Goal: Task Accomplishment & Management: Use online tool/utility

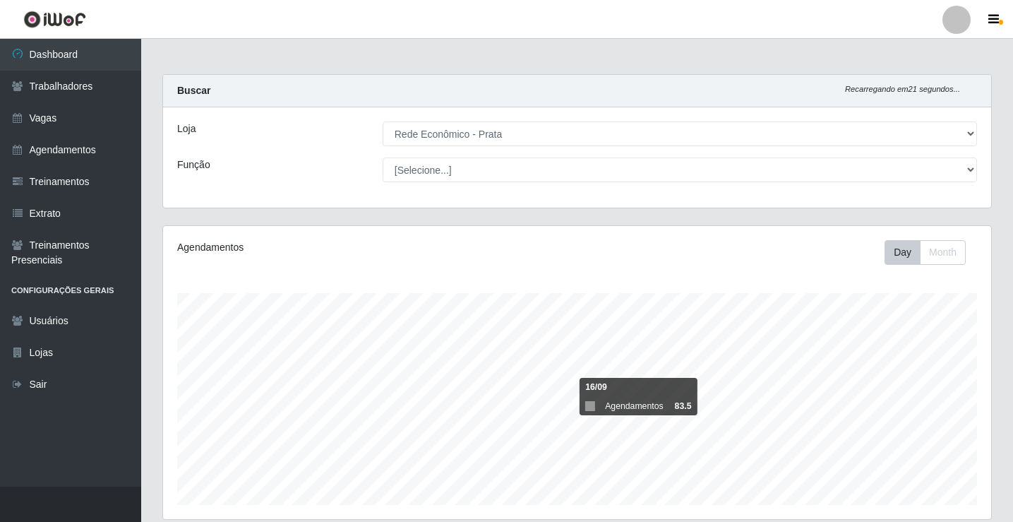
select select "192"
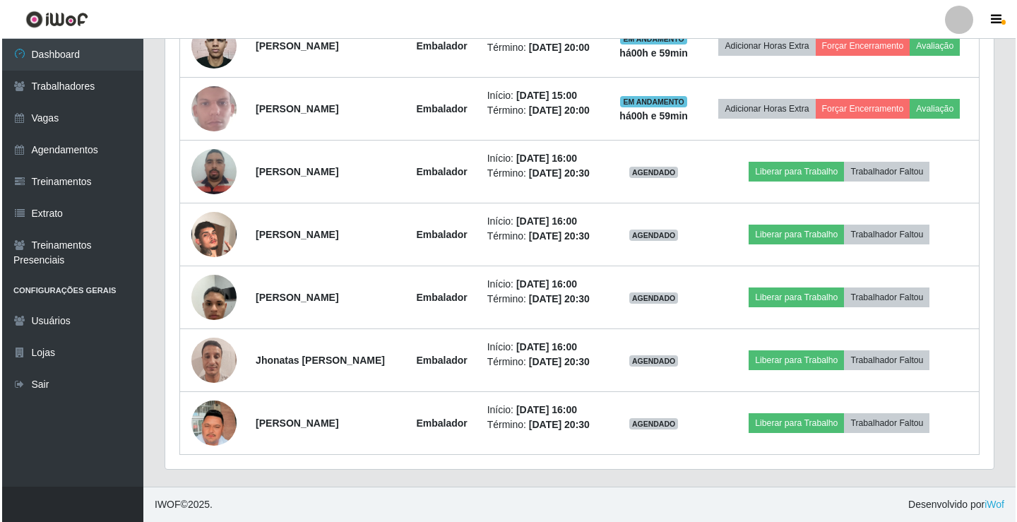
scroll to position [941, 0]
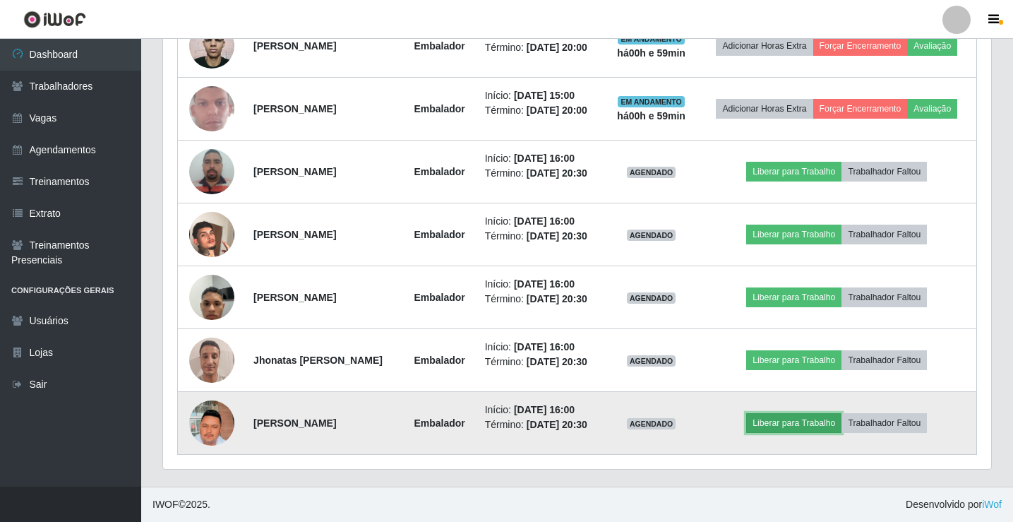
click at [823, 433] on button "Liberar para Trabalho" at bounding box center [793, 423] width 95 height 20
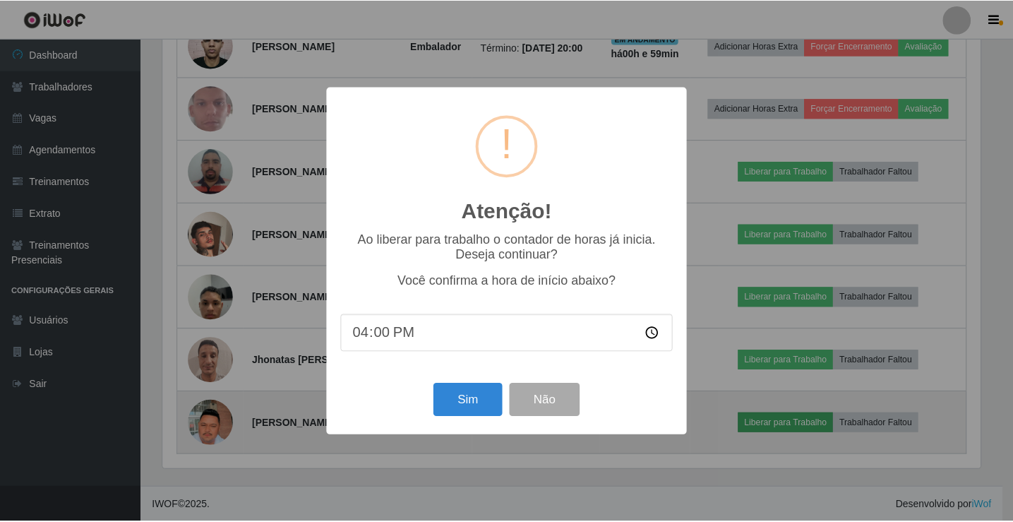
scroll to position [293, 821]
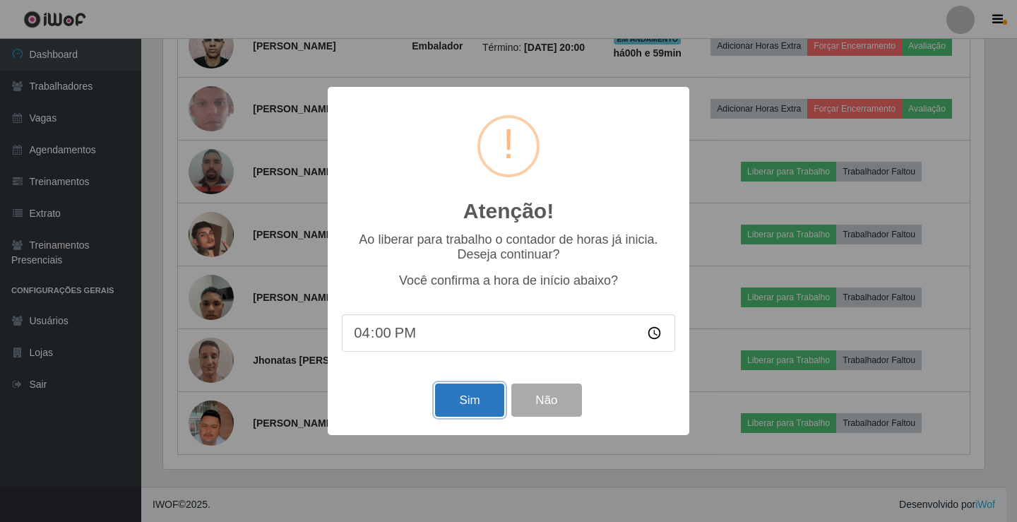
click at [476, 394] on button "Sim" at bounding box center [469, 399] width 68 height 33
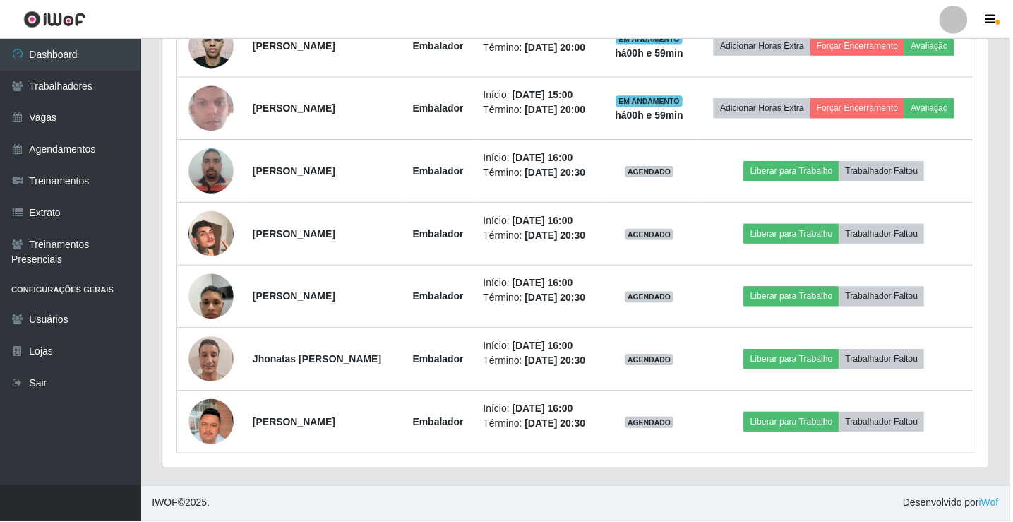
scroll to position [165, 0]
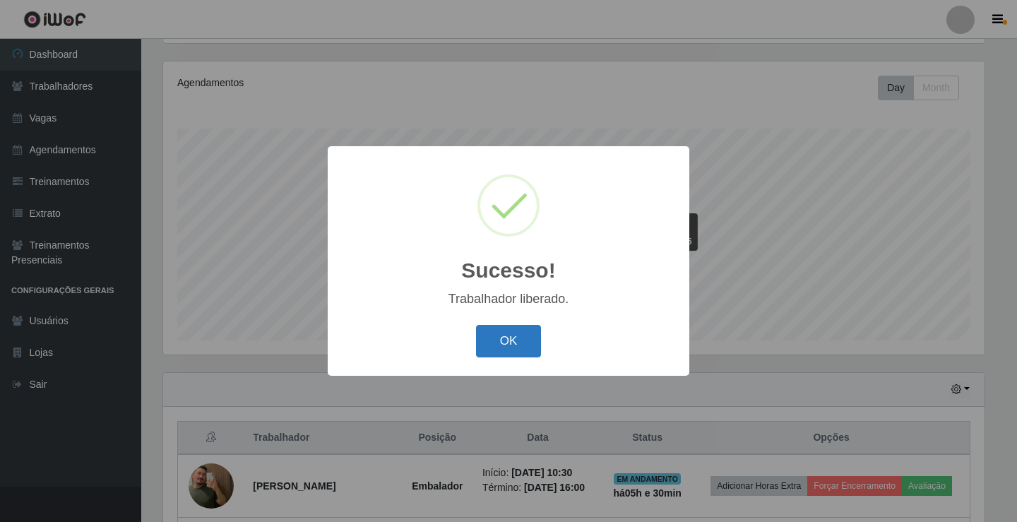
click at [517, 342] on button "OK" at bounding box center [509, 341] width 66 height 33
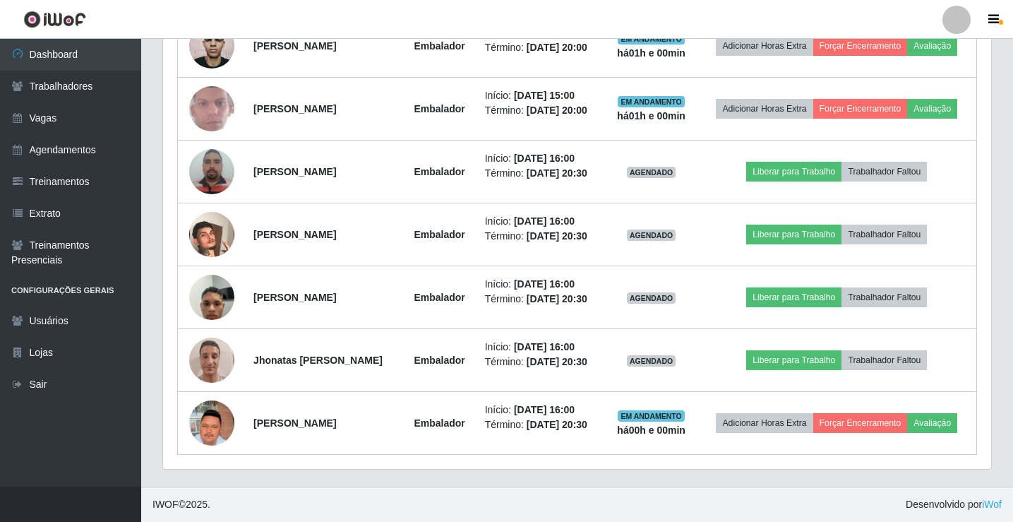
scroll to position [972, 0]
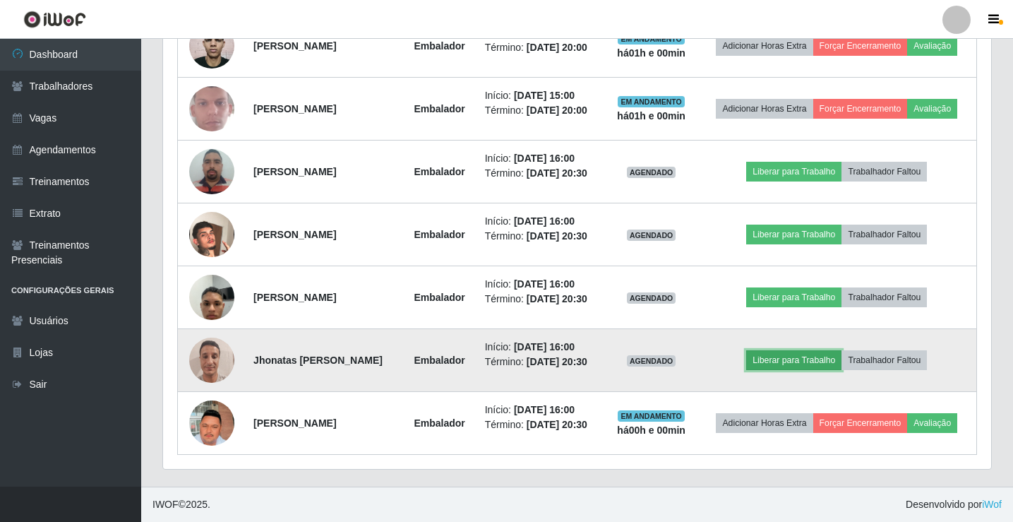
click at [808, 350] on button "Liberar para Trabalho" at bounding box center [793, 360] width 95 height 20
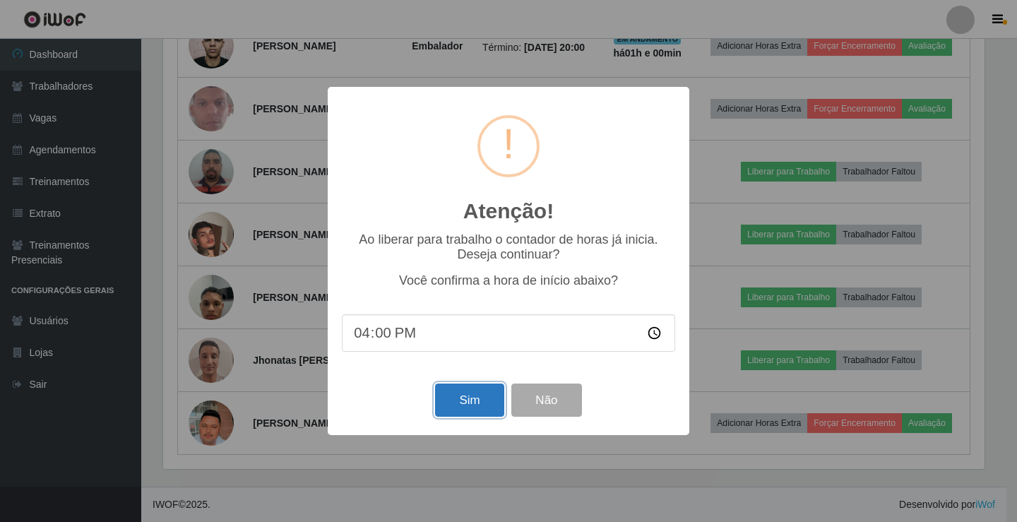
click at [483, 402] on button "Sim" at bounding box center [469, 399] width 68 height 33
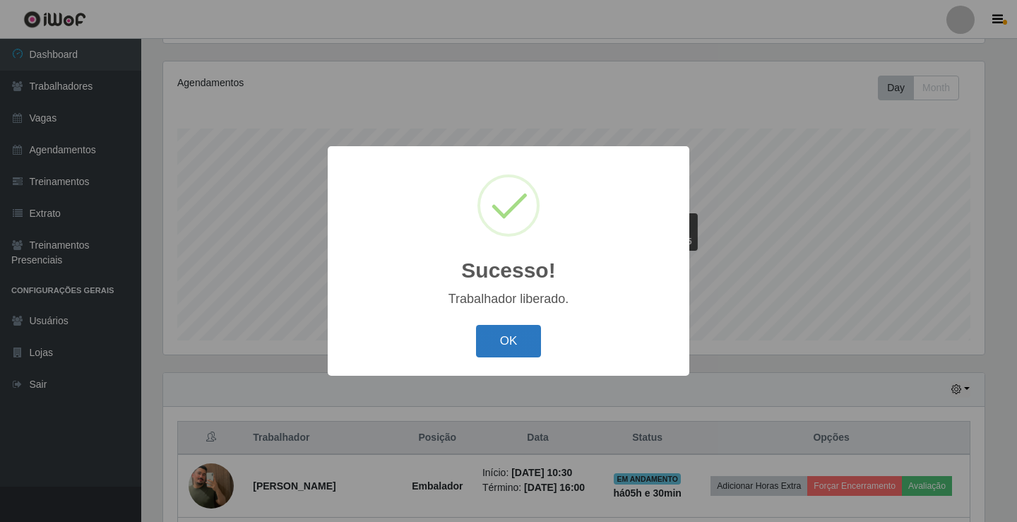
click at [522, 347] on button "OK" at bounding box center [509, 341] width 66 height 33
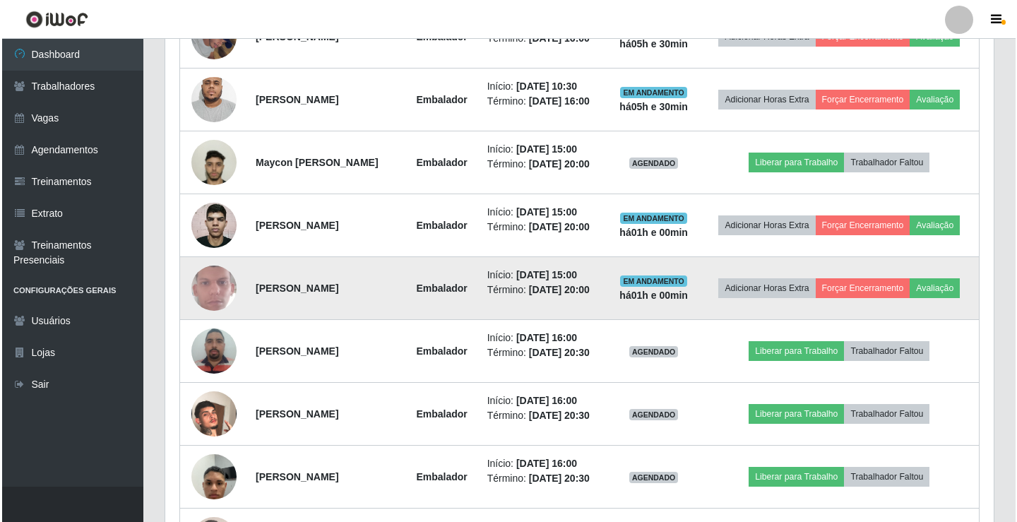
scroll to position [407, 0]
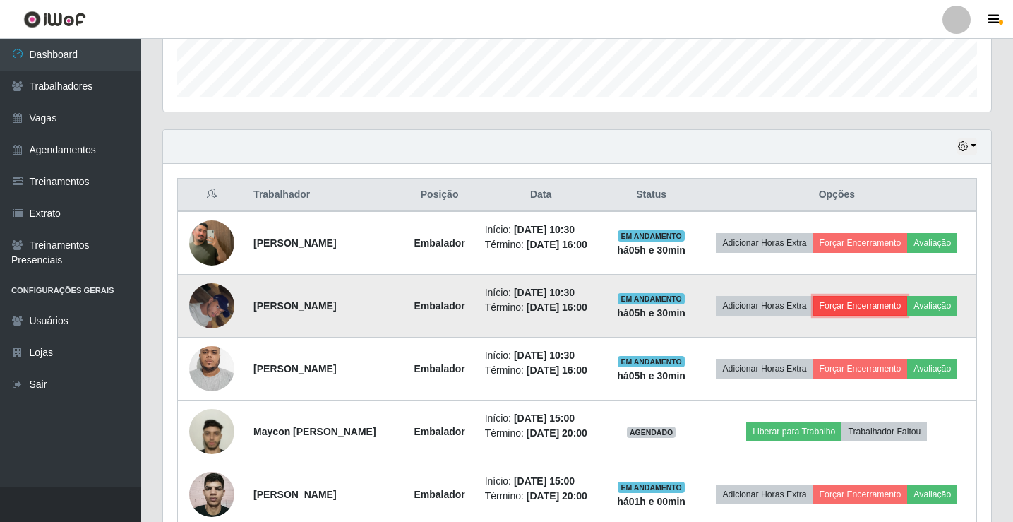
click at [908, 311] on button "Forçar Encerramento" at bounding box center [860, 306] width 95 height 20
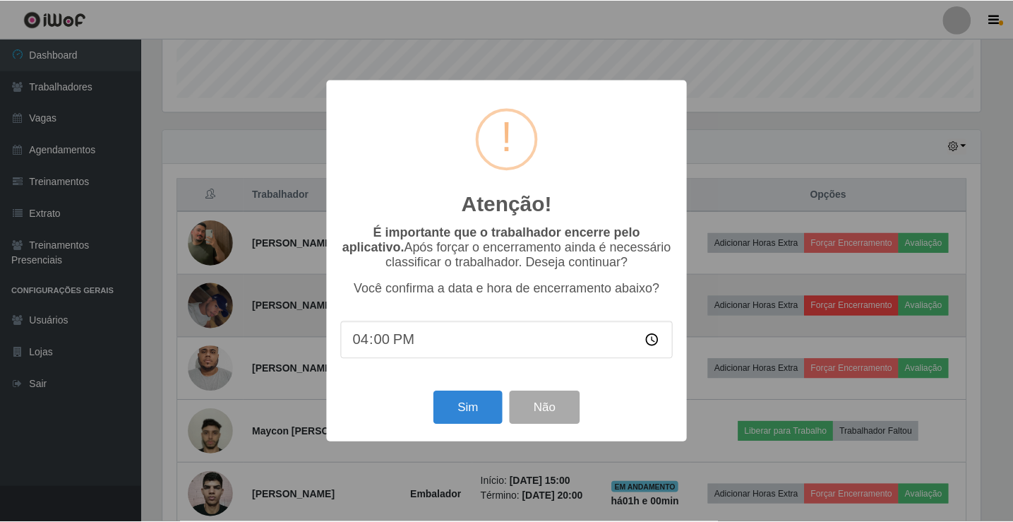
scroll to position [293, 821]
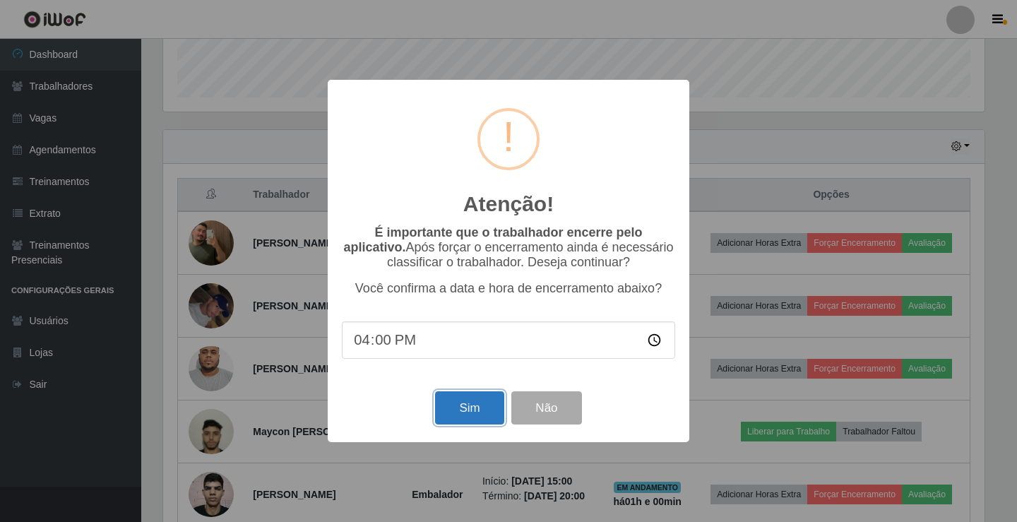
click at [485, 400] on button "Sim" at bounding box center [469, 407] width 68 height 33
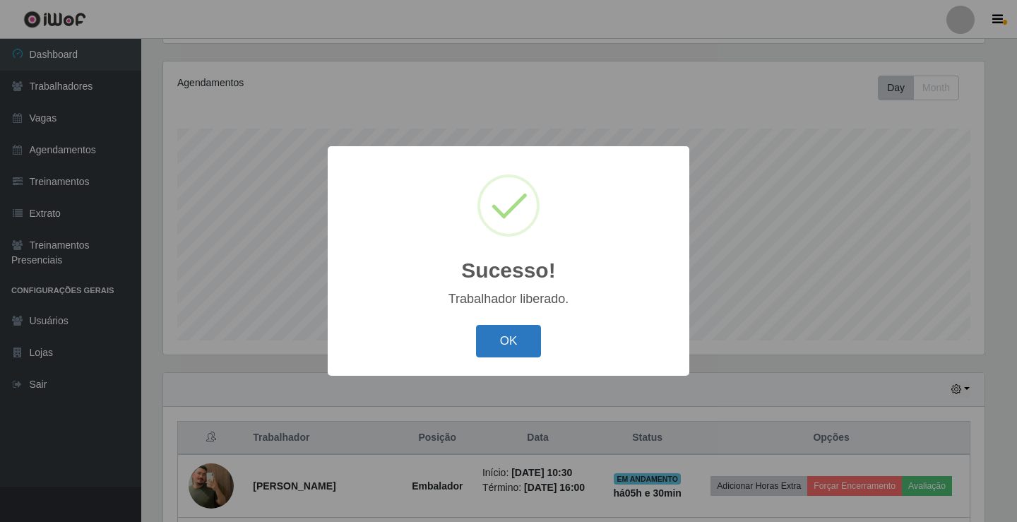
click at [515, 334] on button "OK" at bounding box center [509, 341] width 66 height 33
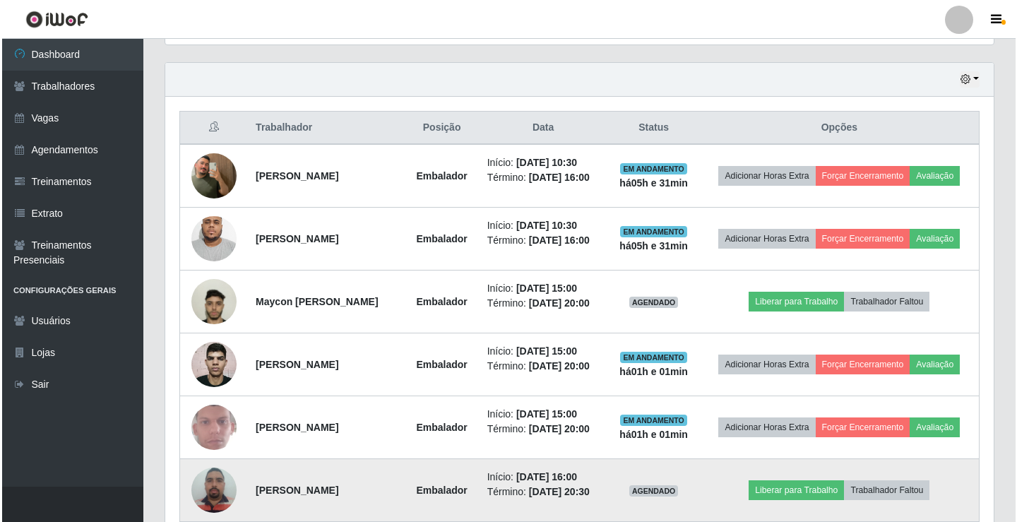
scroll to position [475, 0]
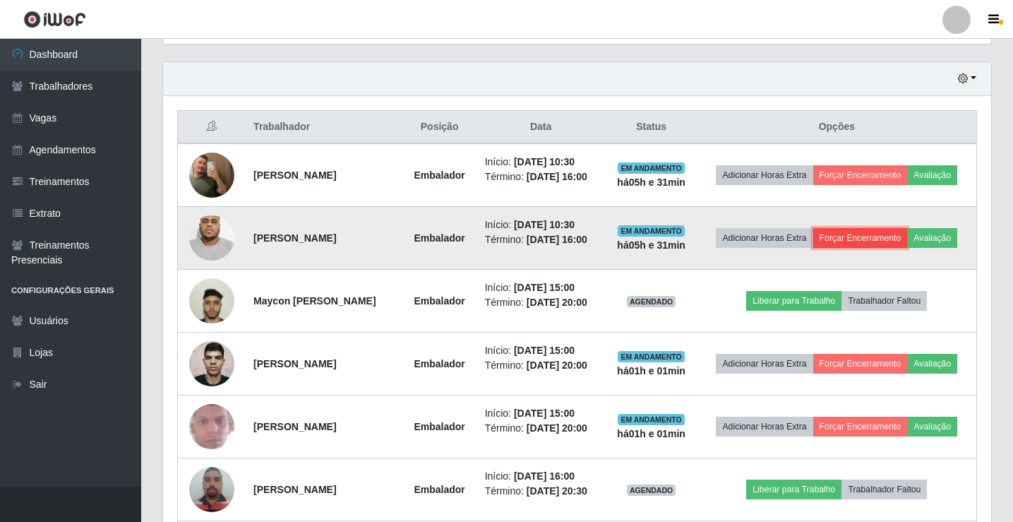
click at [908, 241] on button "Forçar Encerramento" at bounding box center [860, 238] width 95 height 20
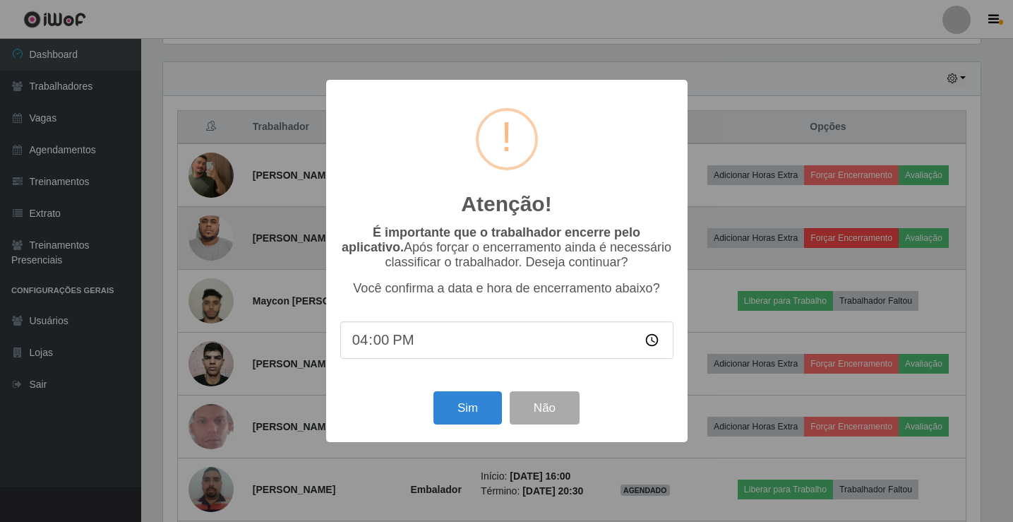
scroll to position [293, 821]
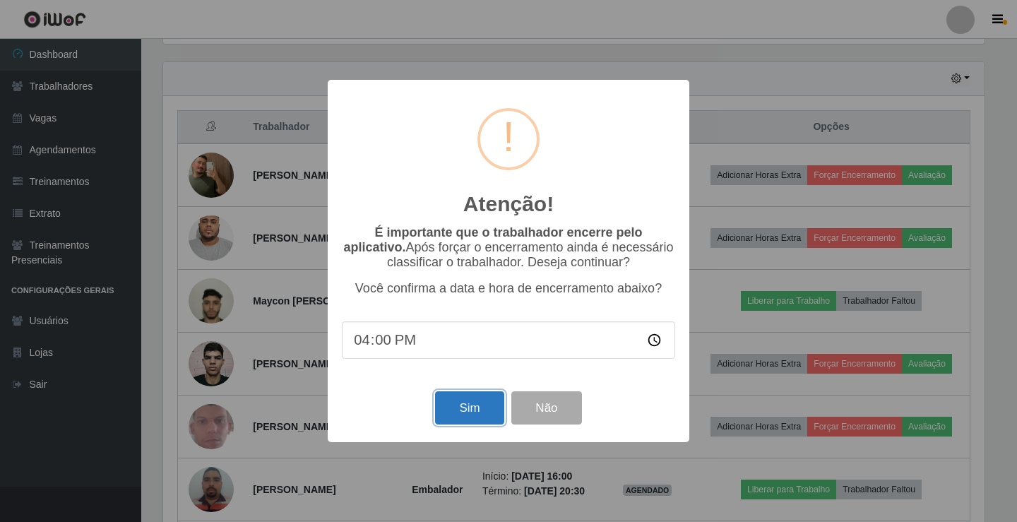
click at [488, 424] on button "Sim" at bounding box center [469, 407] width 68 height 33
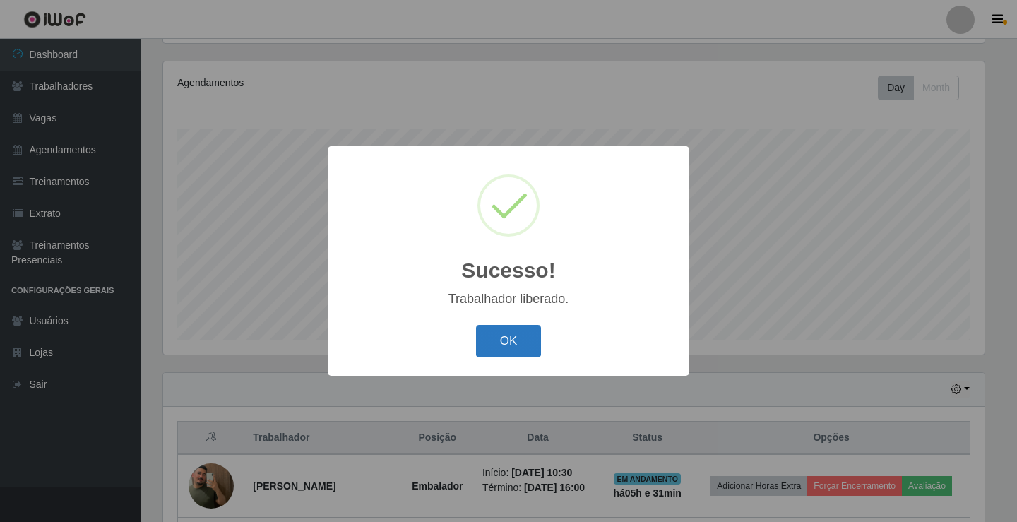
click at [513, 344] on button "OK" at bounding box center [509, 341] width 66 height 33
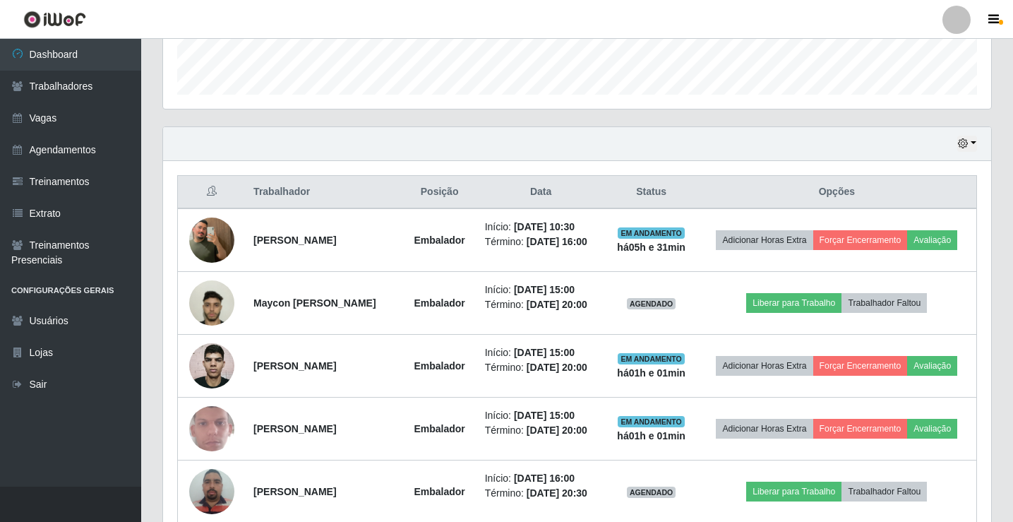
scroll to position [518, 0]
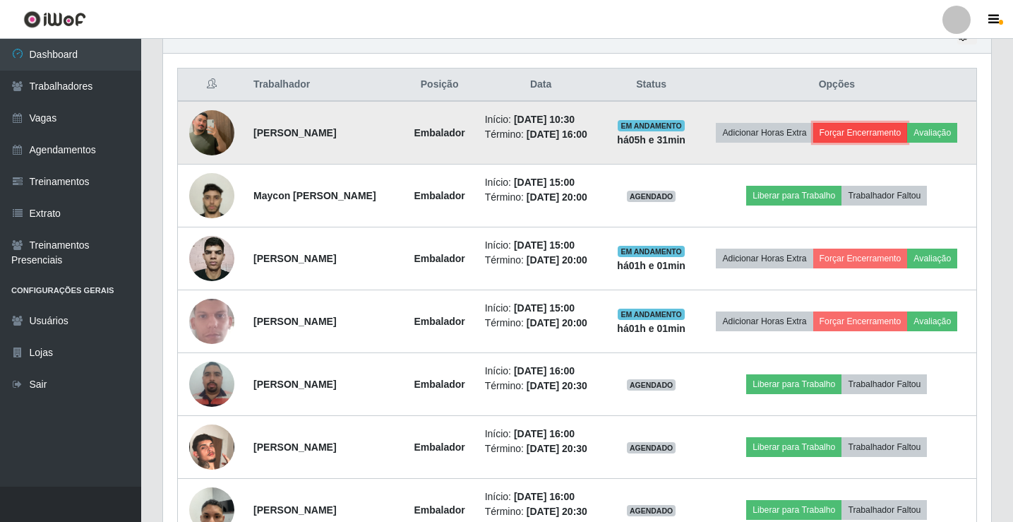
click at [908, 126] on button "Forçar Encerramento" at bounding box center [860, 133] width 95 height 20
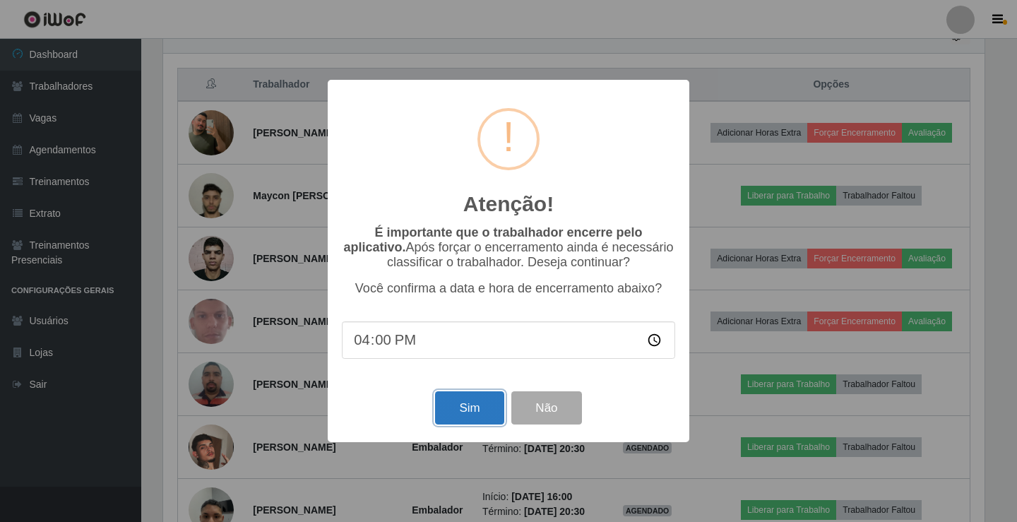
drag, startPoint x: 486, startPoint y: 412, endPoint x: 496, endPoint y: 381, distance: 33.5
click at [487, 412] on button "Sim" at bounding box center [469, 407] width 68 height 33
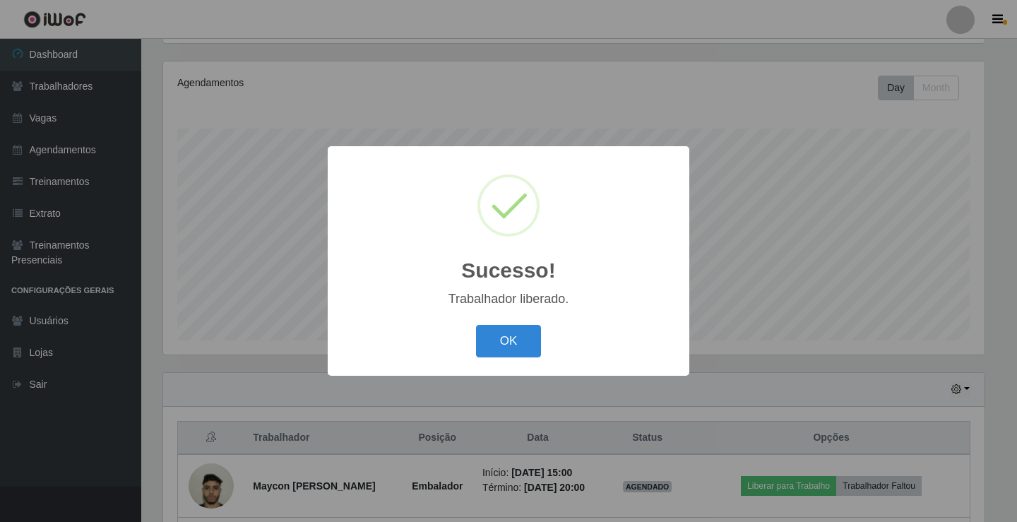
drag, startPoint x: 511, startPoint y: 333, endPoint x: 601, endPoint y: 238, distance: 131.4
click at [510, 335] on button "OK" at bounding box center [509, 341] width 66 height 33
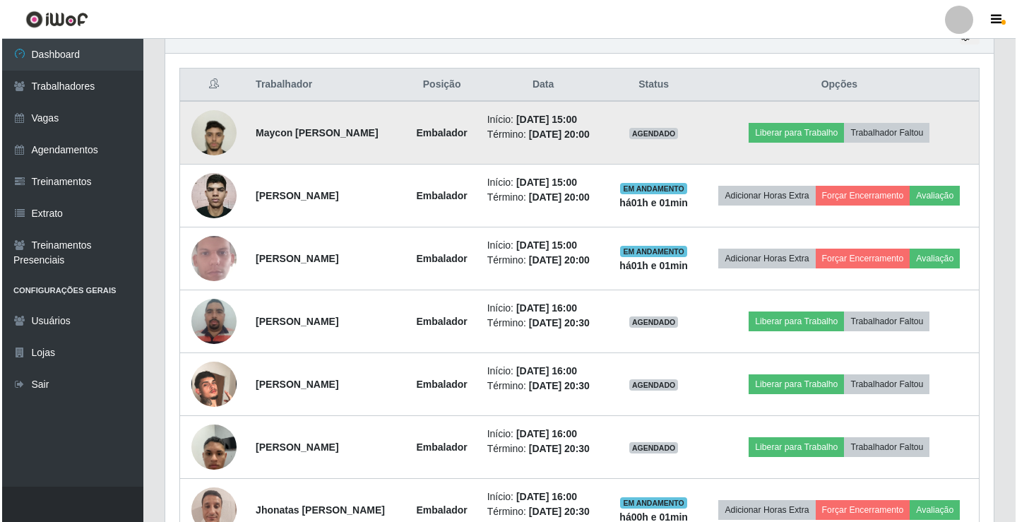
scroll to position [752, 0]
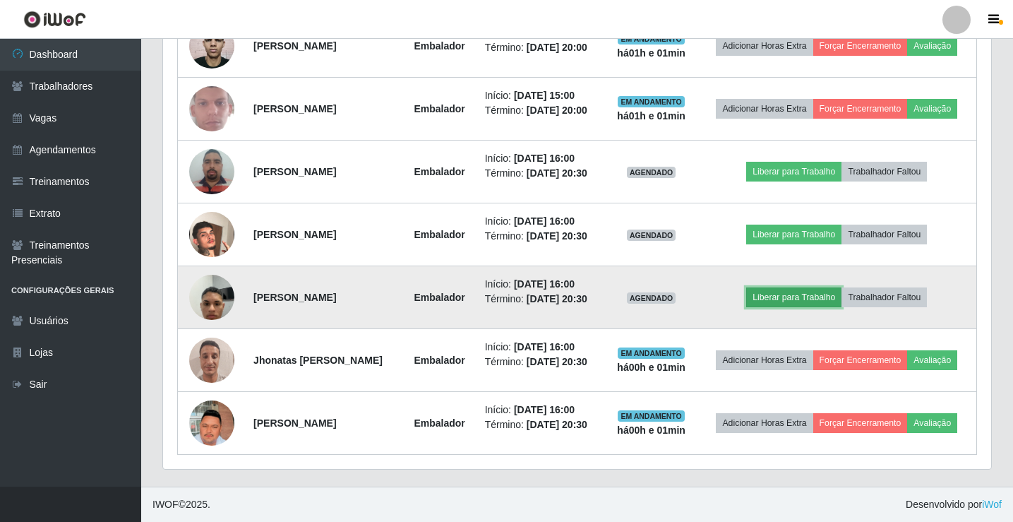
click at [816, 287] on button "Liberar para Trabalho" at bounding box center [793, 297] width 95 height 20
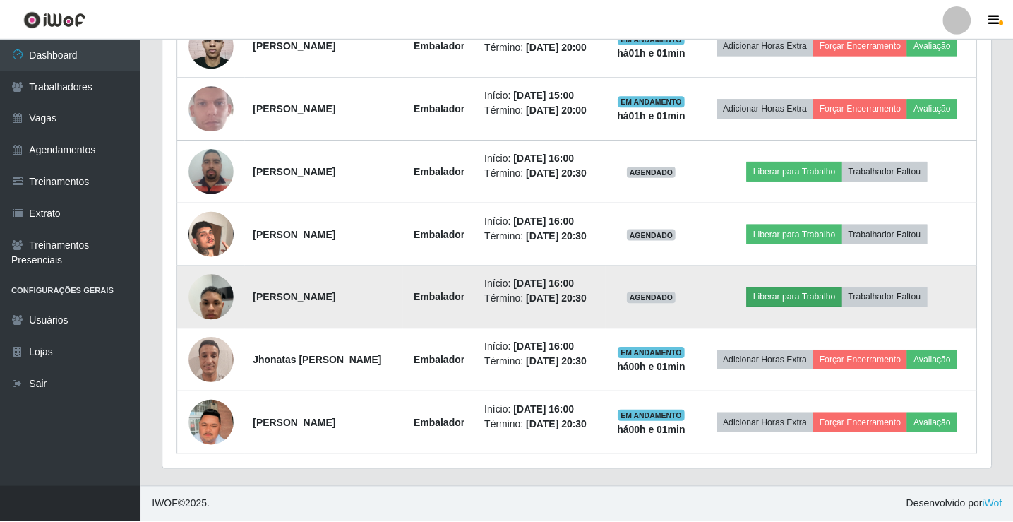
scroll to position [293, 821]
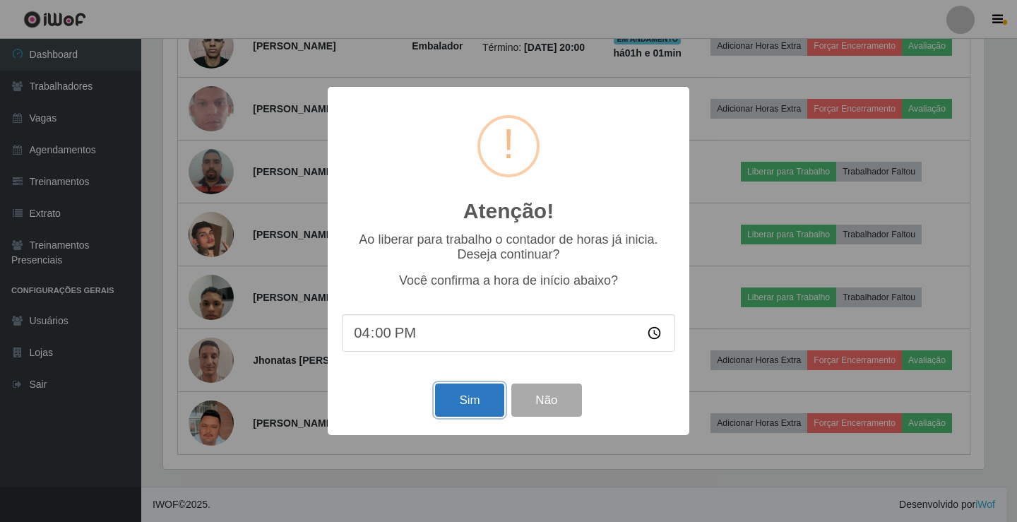
click at [471, 396] on button "Sim" at bounding box center [469, 399] width 68 height 33
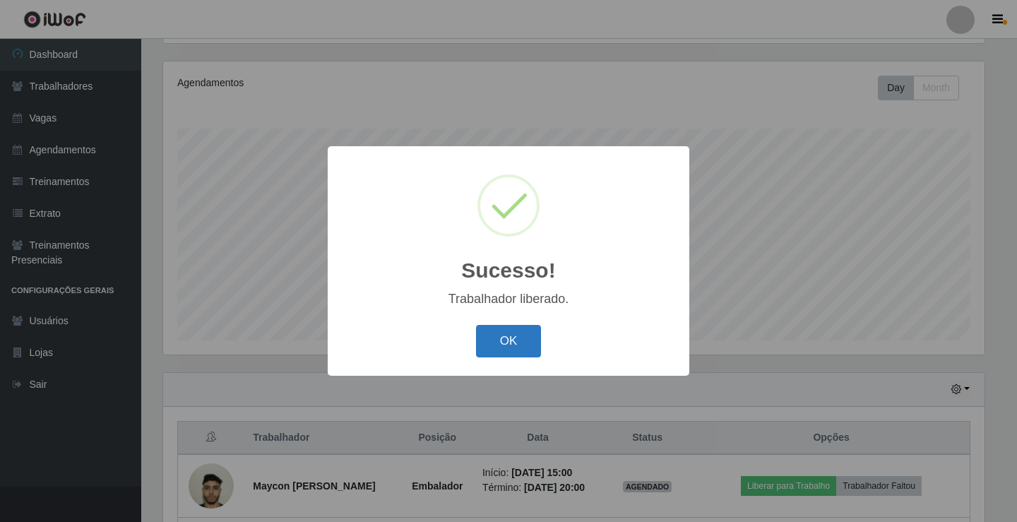
click at [515, 340] on button "OK" at bounding box center [509, 341] width 66 height 33
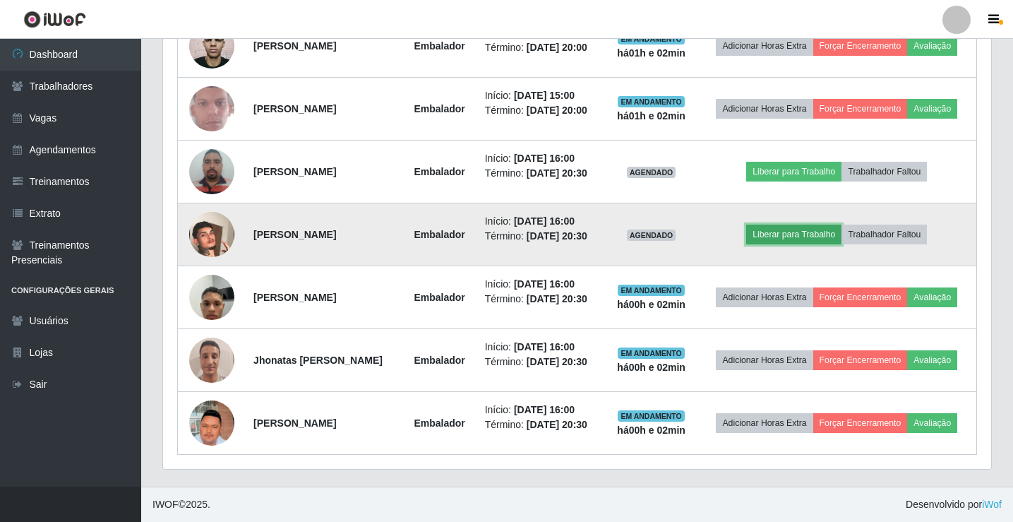
click at [816, 225] on button "Liberar para Trabalho" at bounding box center [793, 235] width 95 height 20
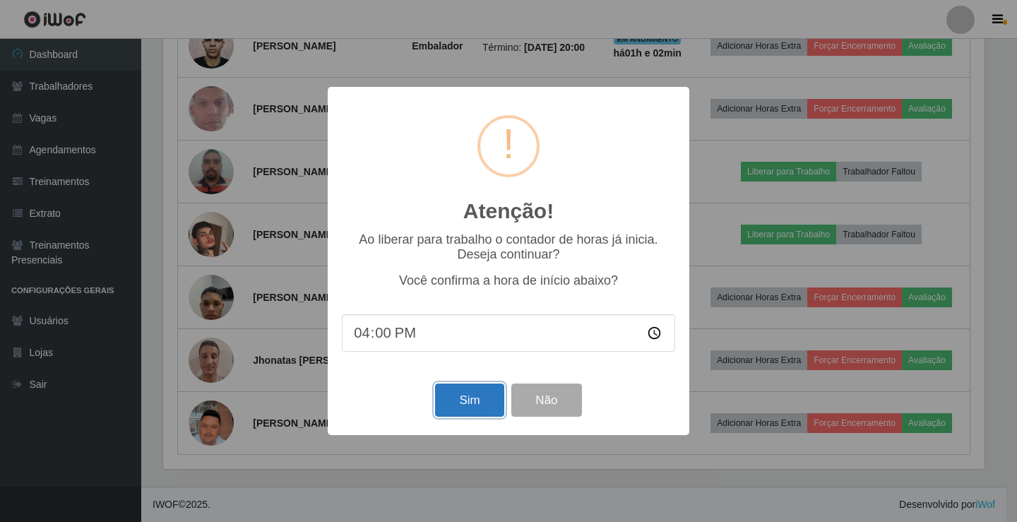
click at [461, 398] on button "Sim" at bounding box center [469, 399] width 68 height 33
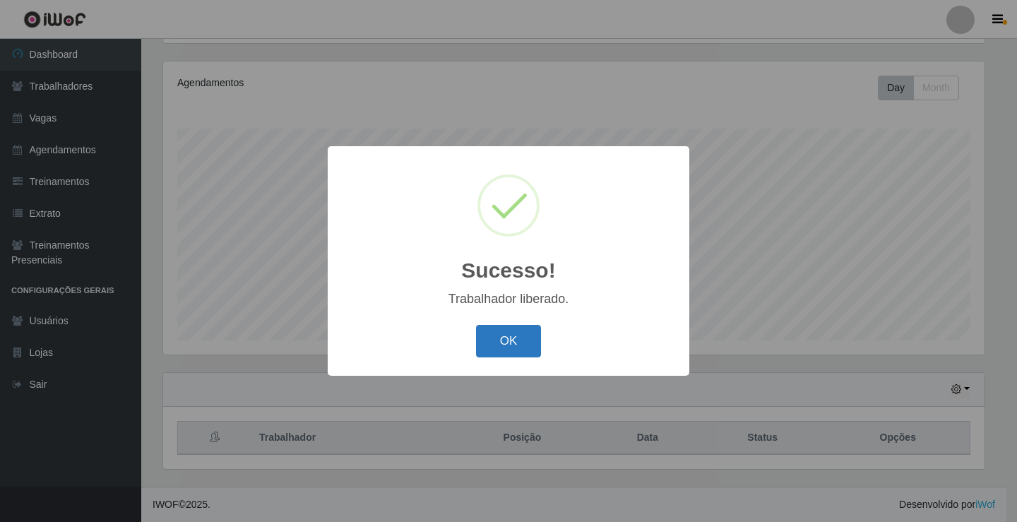
click at [520, 339] on button "OK" at bounding box center [509, 341] width 66 height 33
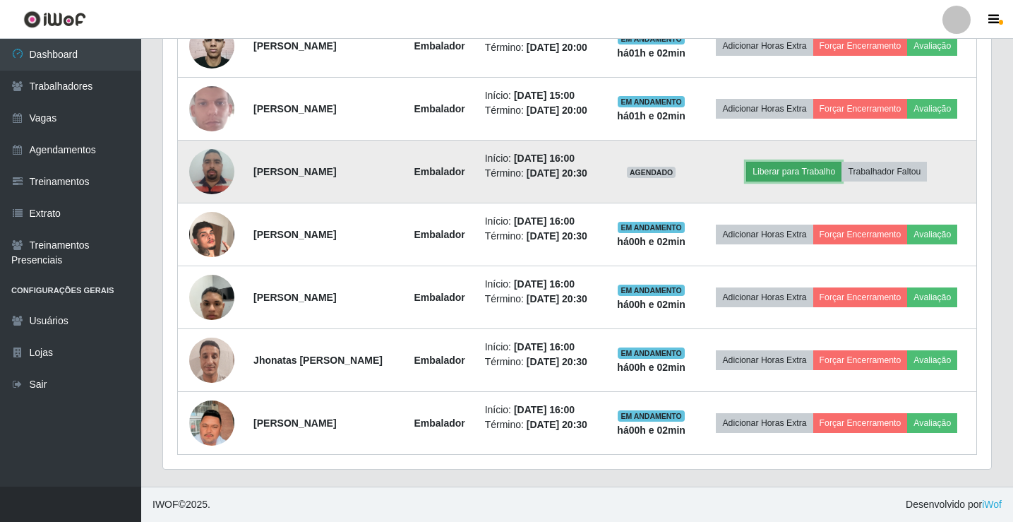
click at [805, 162] on button "Liberar para Trabalho" at bounding box center [793, 172] width 95 height 20
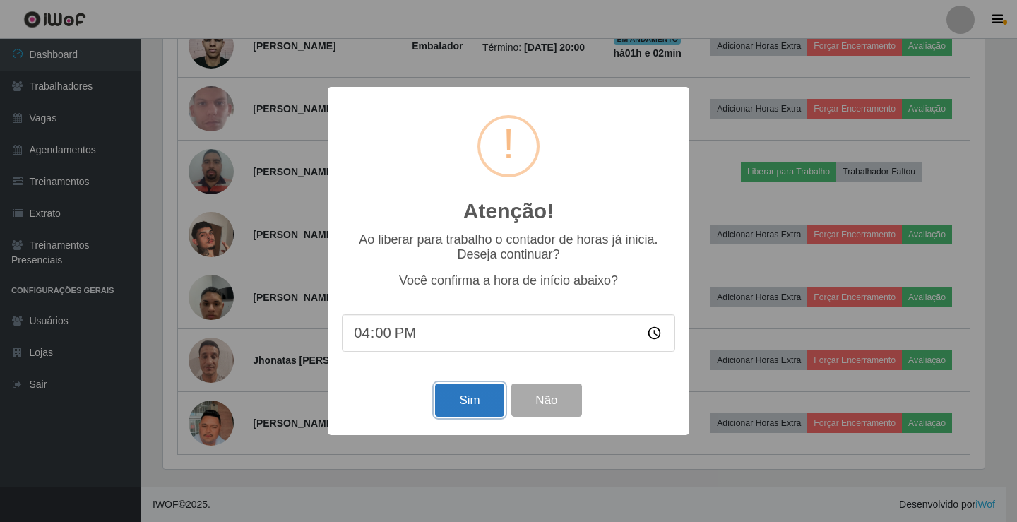
click at [474, 405] on button "Sim" at bounding box center [469, 399] width 68 height 33
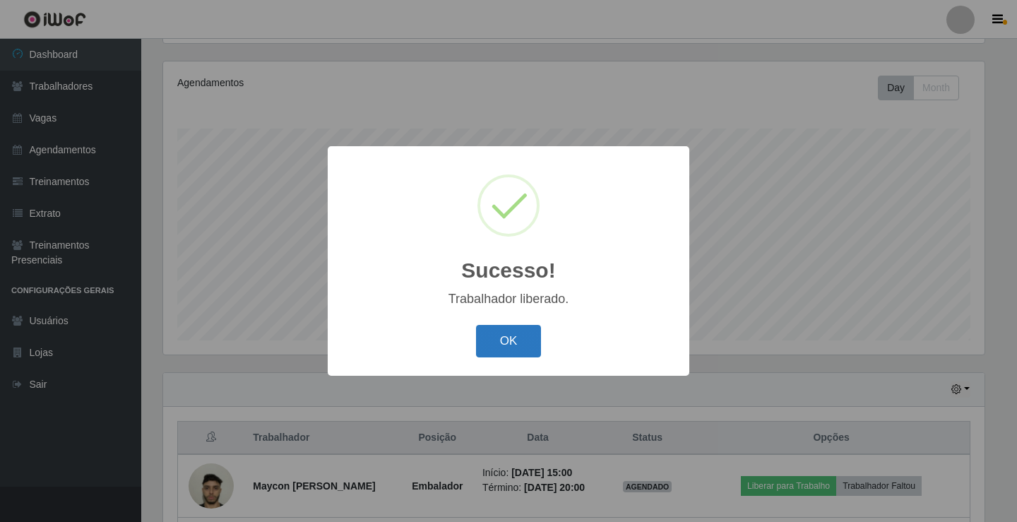
click at [538, 335] on button "OK" at bounding box center [509, 341] width 66 height 33
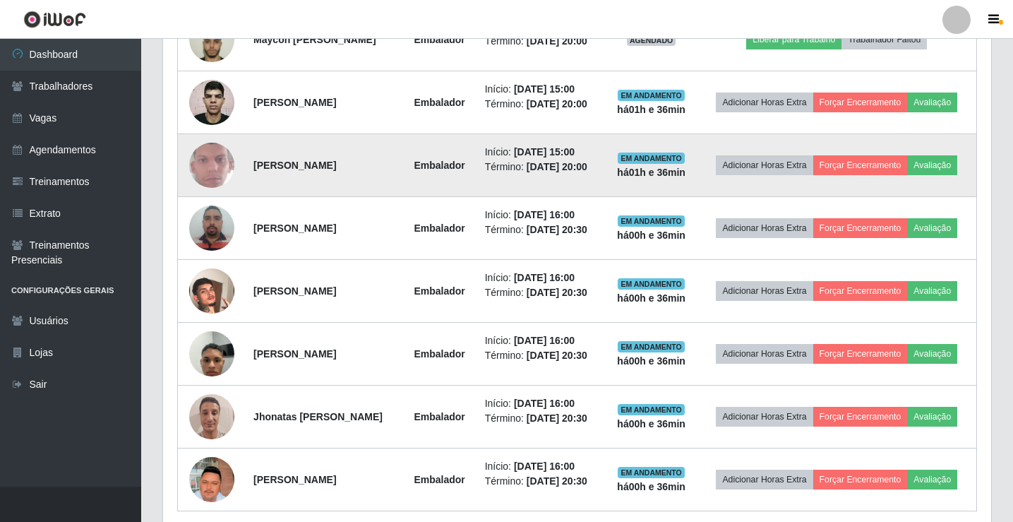
scroll to position [540, 0]
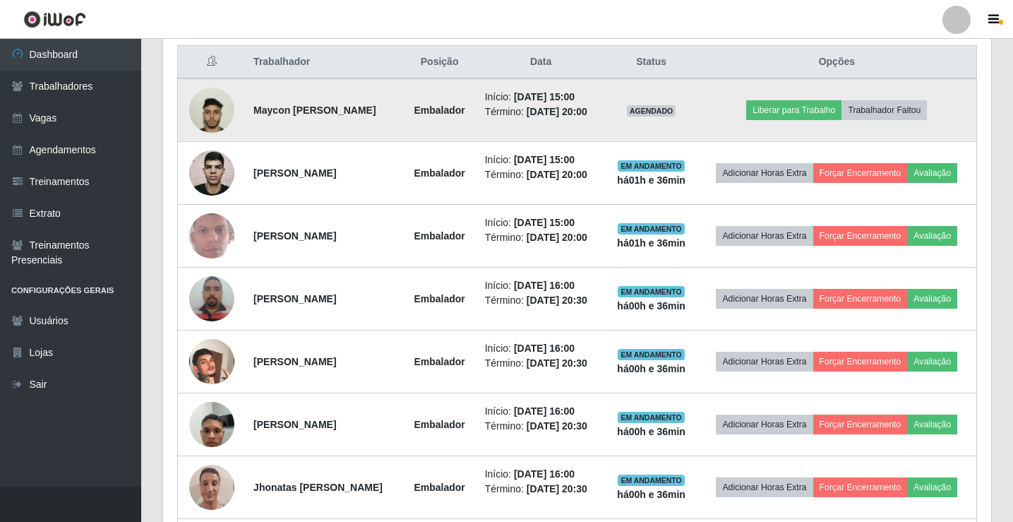
click at [218, 116] on img at bounding box center [211, 110] width 45 height 80
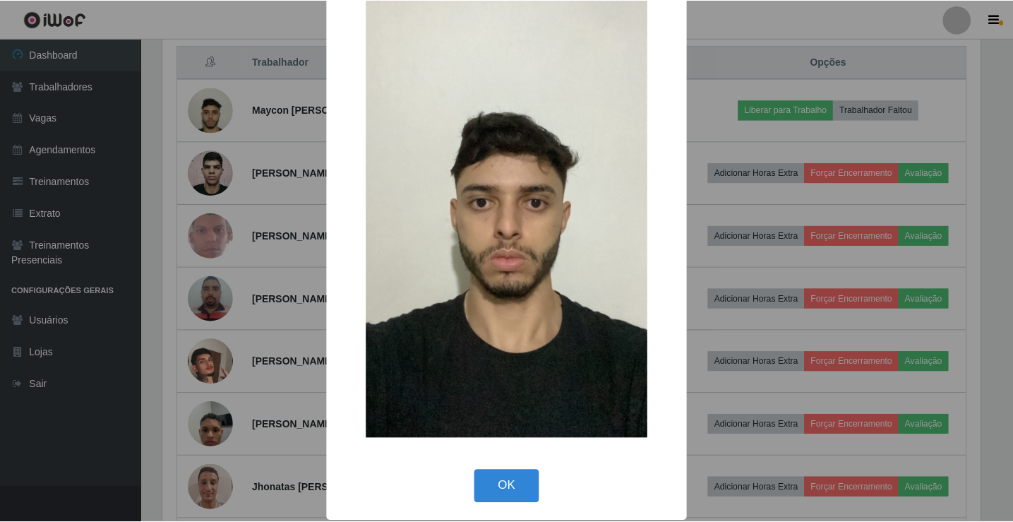
scroll to position [104, 0]
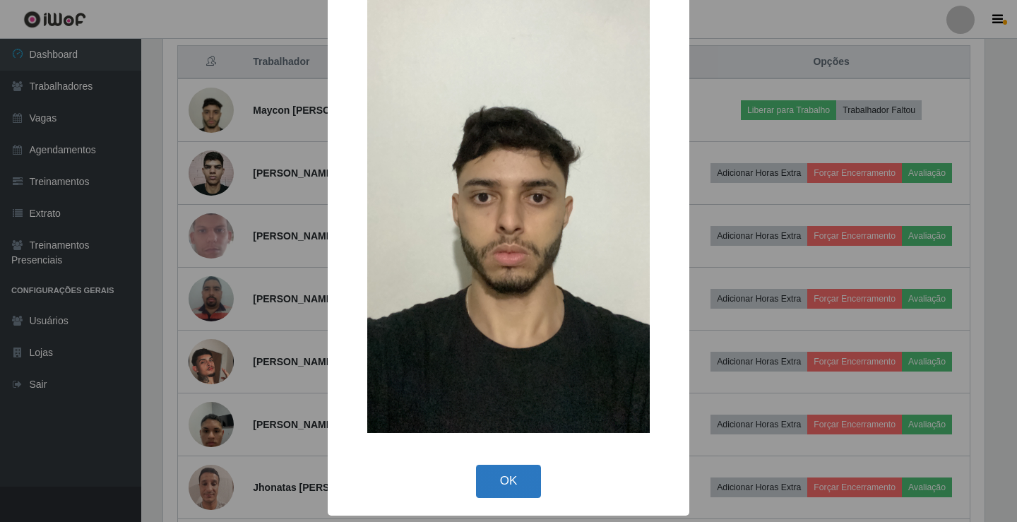
click at [509, 487] on button "OK" at bounding box center [509, 481] width 66 height 33
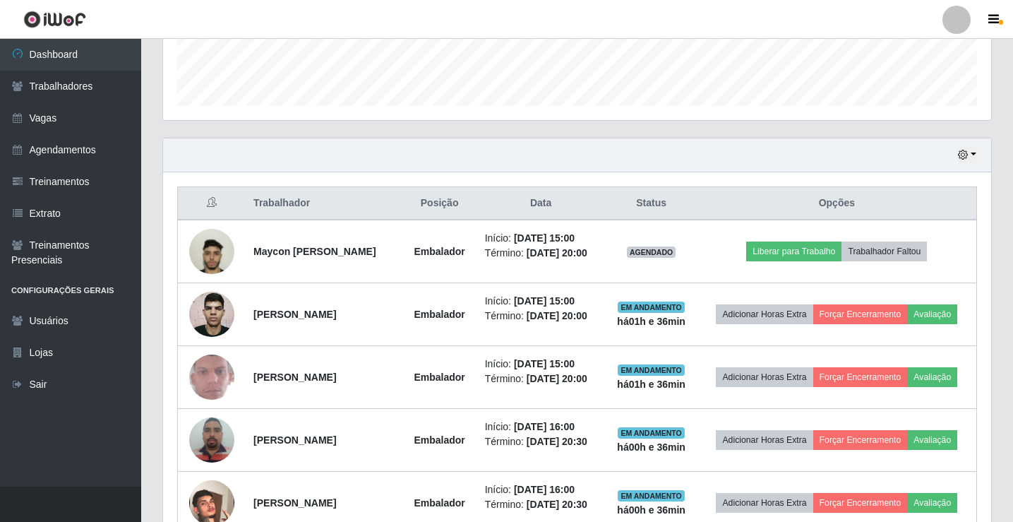
scroll to position [611, 0]
